Goal: Task Accomplishment & Management: Complete application form

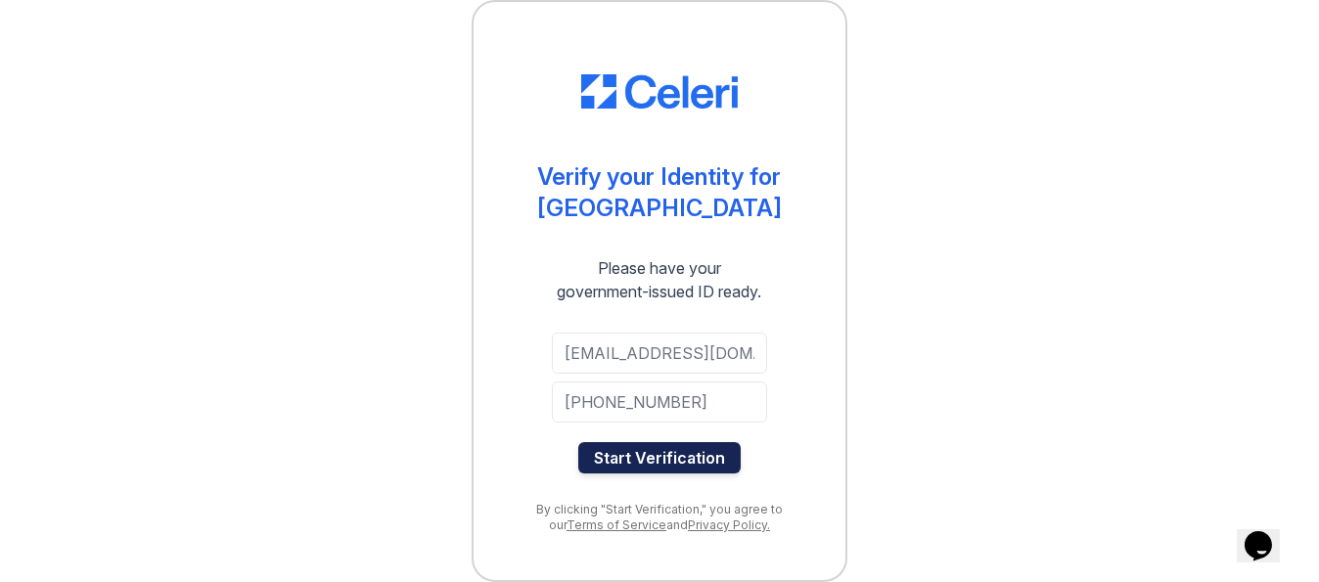
click at [699, 459] on button "Start Verification" at bounding box center [659, 457] width 162 height 31
